Goal: Task Accomplishment & Management: Manage account settings

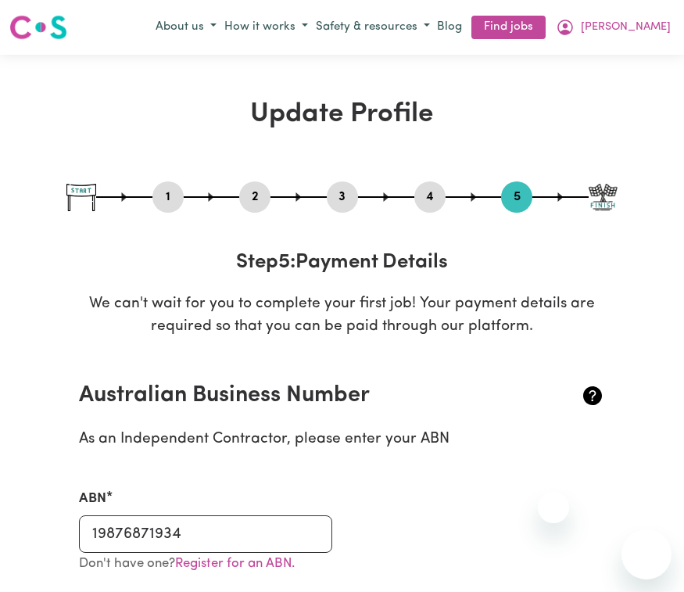
select select "I am providing services through another platform"
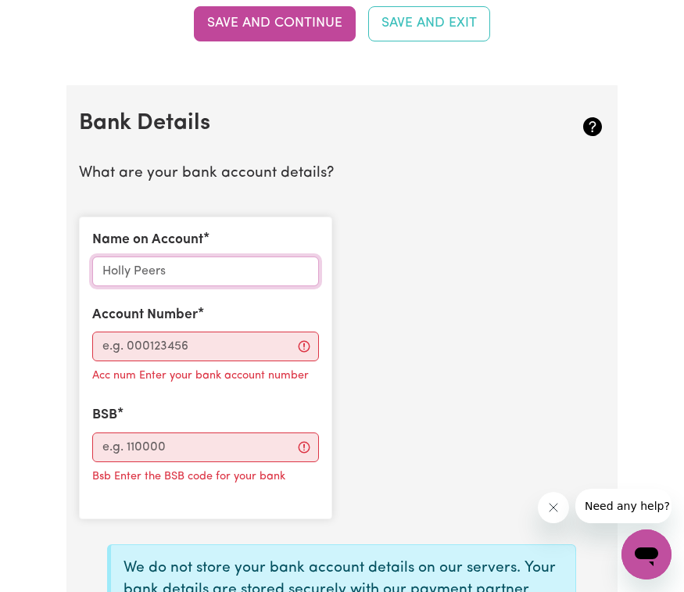
click at [197, 256] on input "Name on Account" at bounding box center [206, 271] width 228 height 30
type input "complete access"
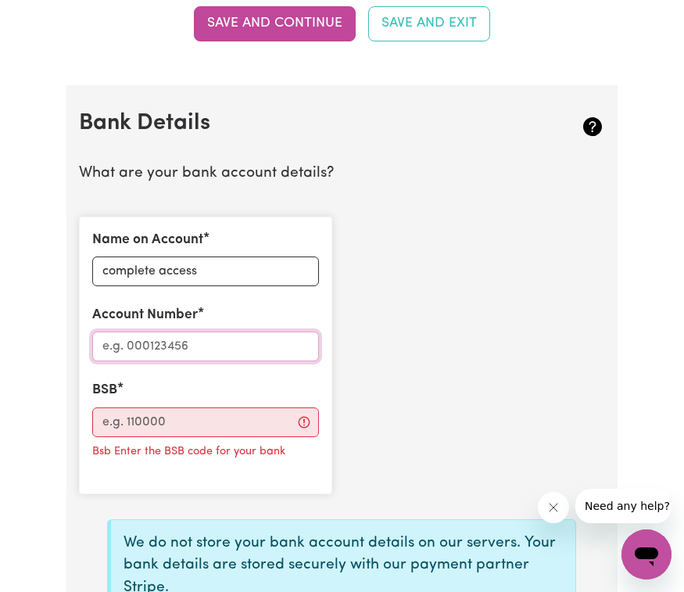
click at [120, 332] on input "Account Number" at bounding box center [206, 347] width 228 height 30
type input "10588557"
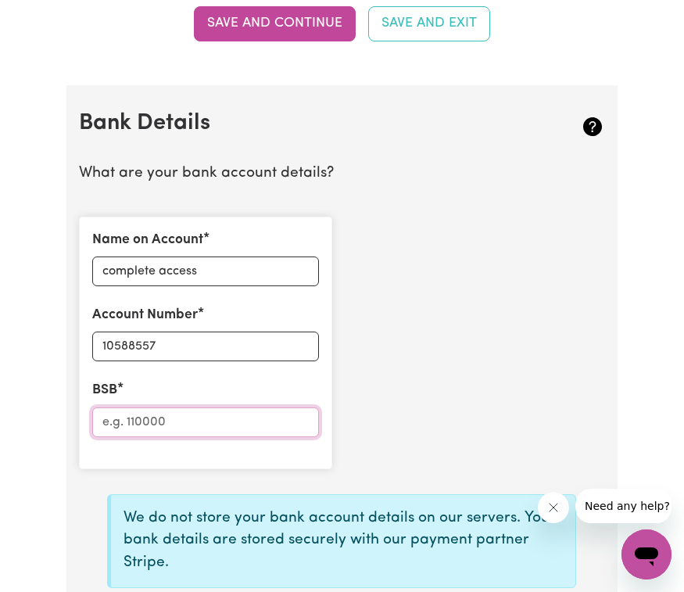
click at [152, 407] on input "BSB" at bounding box center [206, 422] width 228 height 30
type input "9"
type input "063172"
click at [387, 386] on div "Name on Account complete access Account Number 10588557 BSB 063172" at bounding box center [342, 343] width 545 height 278
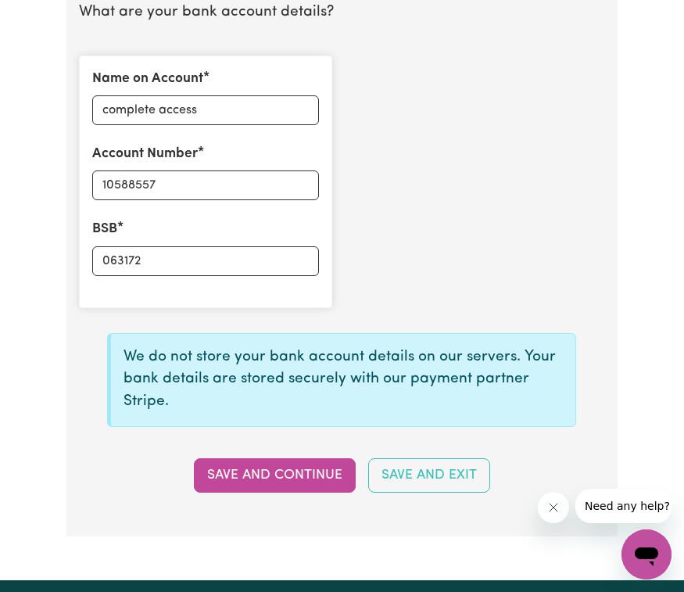
scroll to position [1165, 0]
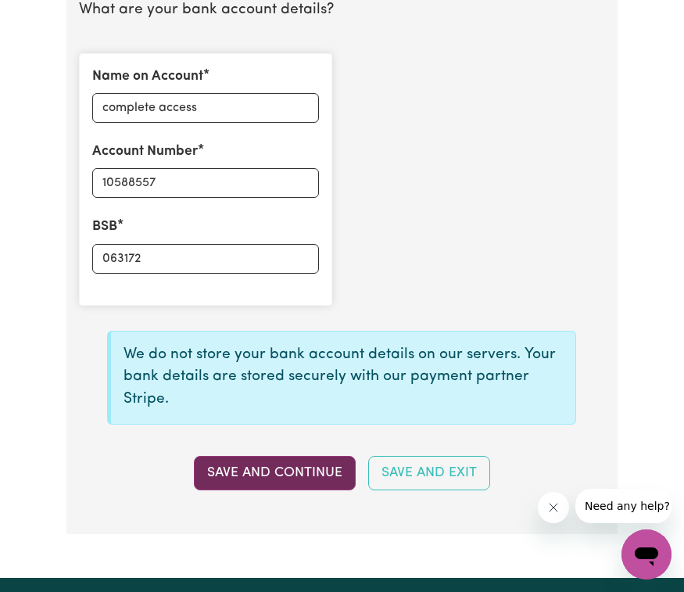
click at [276, 456] on button "Save and Continue" at bounding box center [275, 473] width 162 height 34
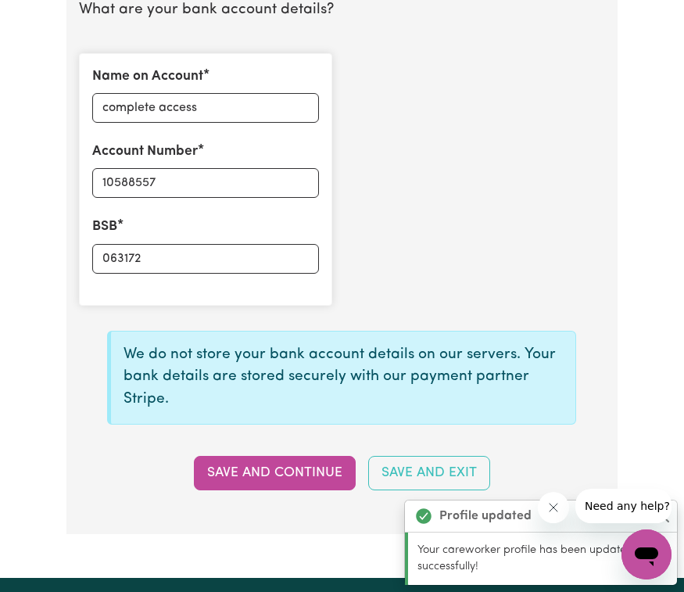
type input "****8557"
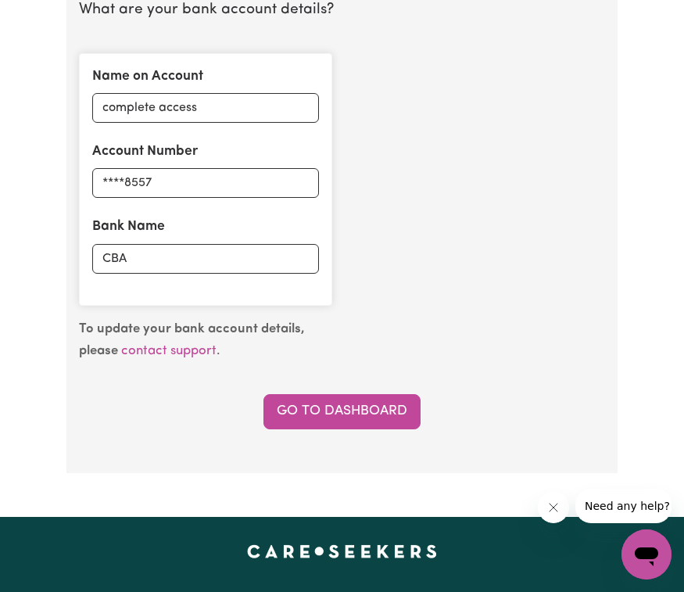
click at [441, 274] on div "Name on Account complete access Account Number ****8557 Bank Name CBA" at bounding box center [342, 180] width 545 height 278
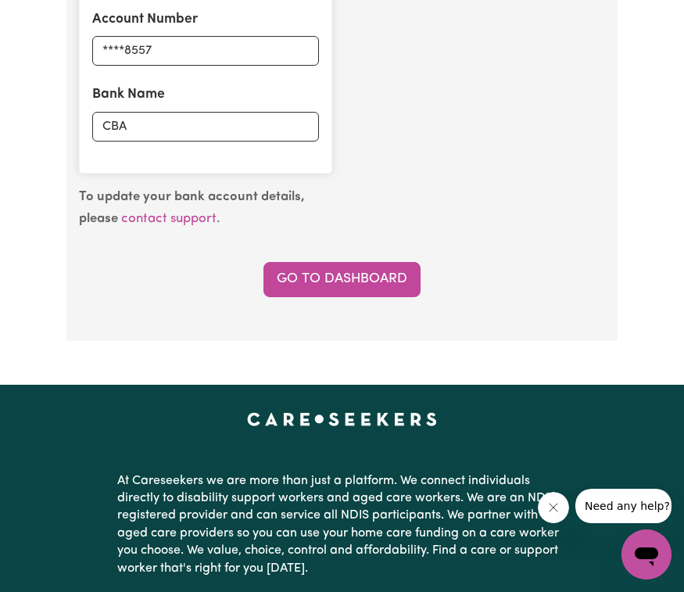
scroll to position [1298, 0]
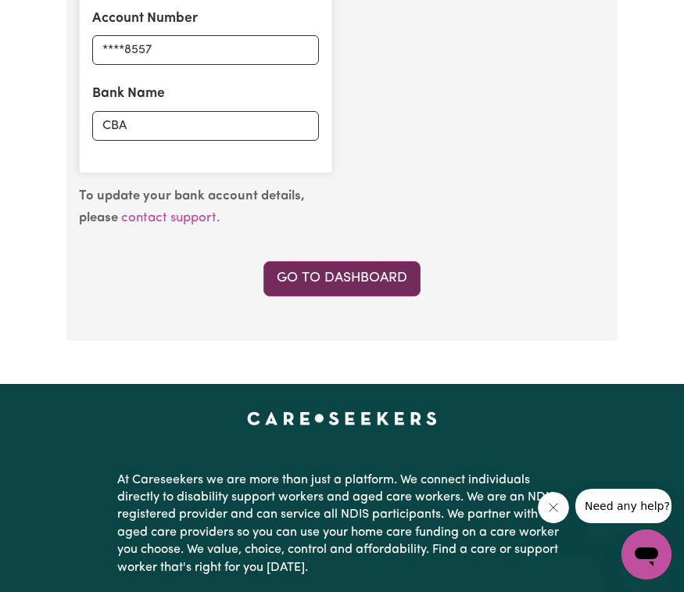
click at [325, 261] on link "Go to Dashboard" at bounding box center [342, 278] width 157 height 34
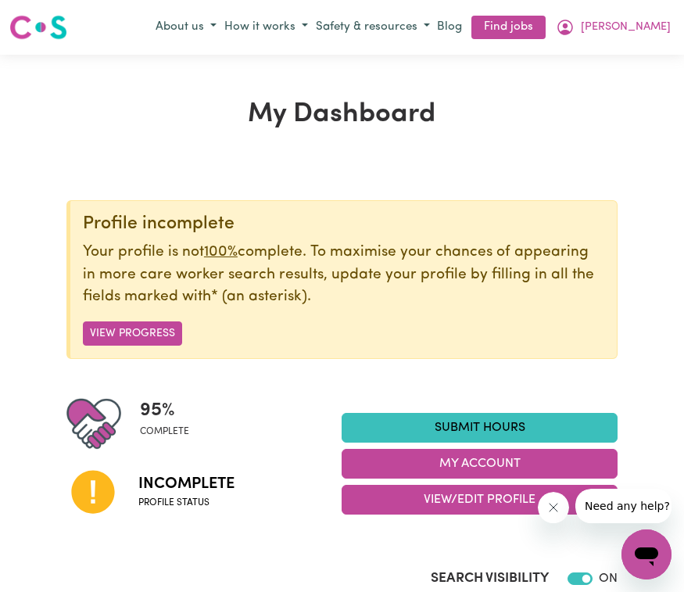
click at [513, 107] on h1 "My Dashboard" at bounding box center [341, 115] width 551 height 33
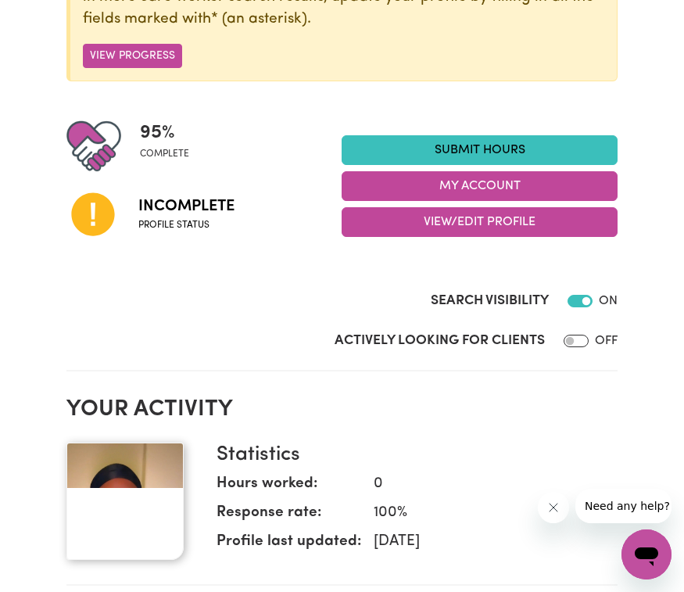
scroll to position [308, 0]
